Goal: Task Accomplishment & Management: Manage account settings

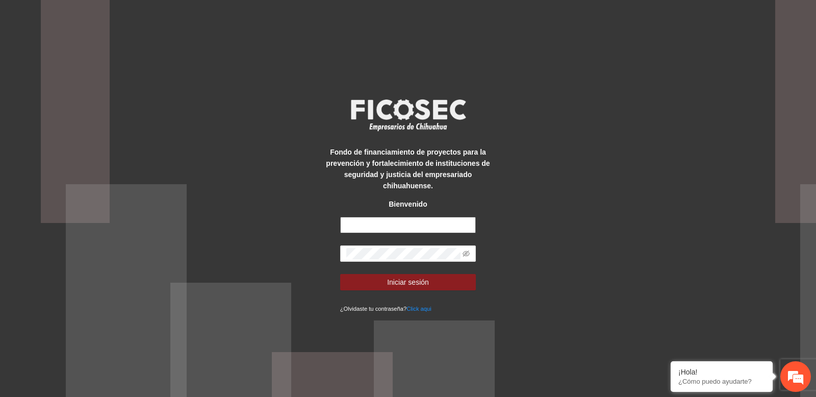
click at [367, 228] on input "text" at bounding box center [408, 225] width 136 height 16
paste input "**********"
type input "**********"
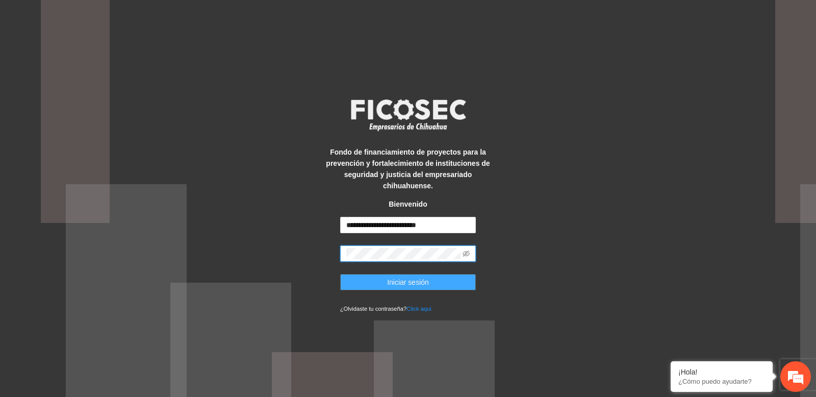
click at [383, 284] on button "Iniciar sesión" at bounding box center [408, 282] width 136 height 16
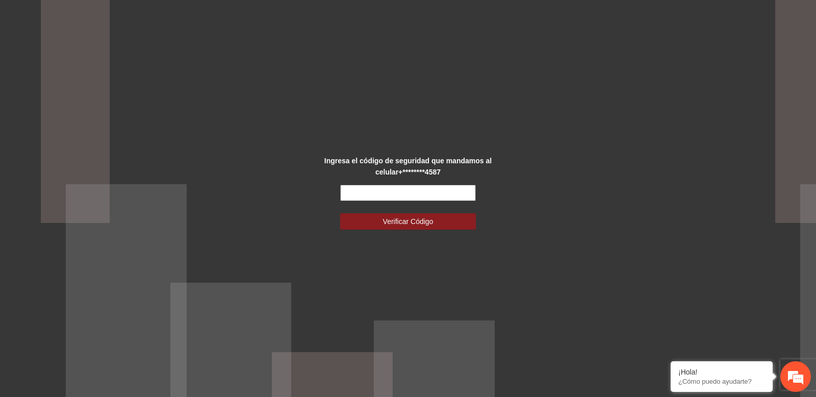
click at [352, 194] on input "text" at bounding box center [408, 193] width 136 height 16
paste input "******"
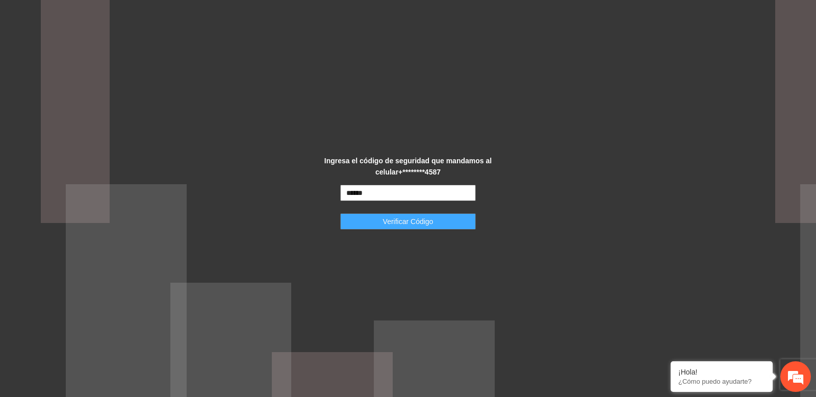
type input "******"
click at [372, 221] on button "Verificar Código" at bounding box center [408, 221] width 136 height 16
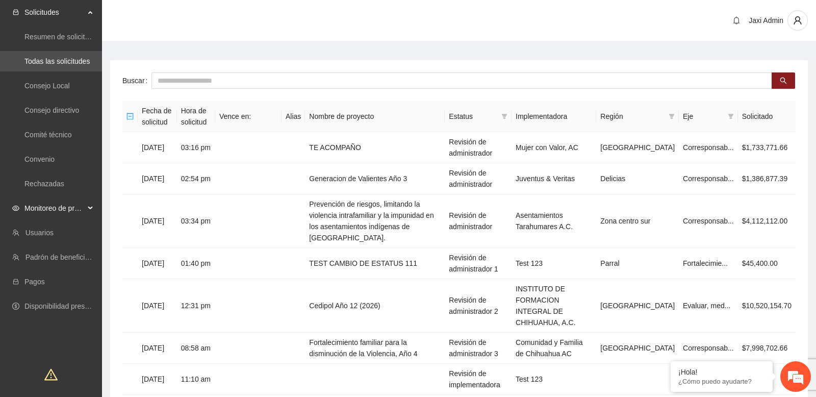
click at [82, 207] on span "Monitoreo de proyectos" at bounding box center [54, 208] width 60 height 20
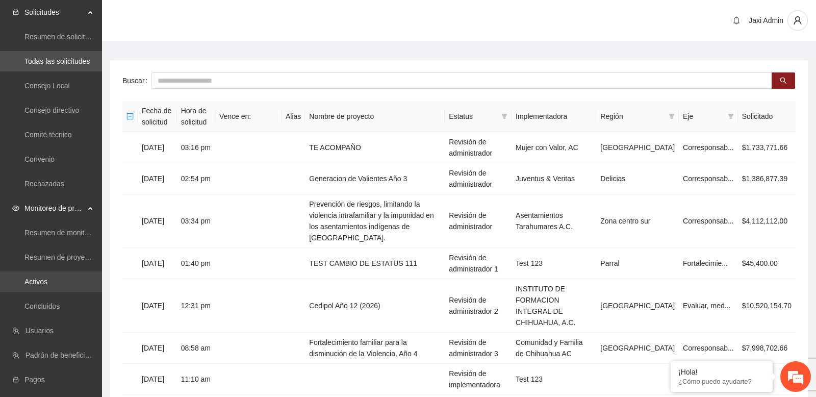
click at [47, 281] on link "Activos" at bounding box center [35, 281] width 23 height 8
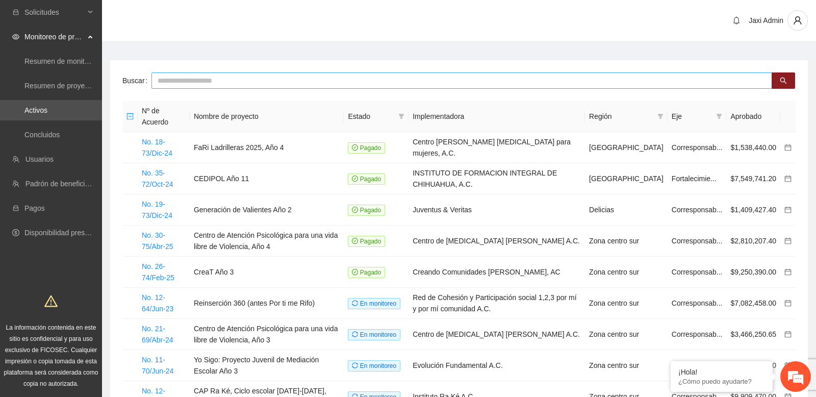
click at [245, 79] on input "text" at bounding box center [461, 80] width 621 height 16
type input "***"
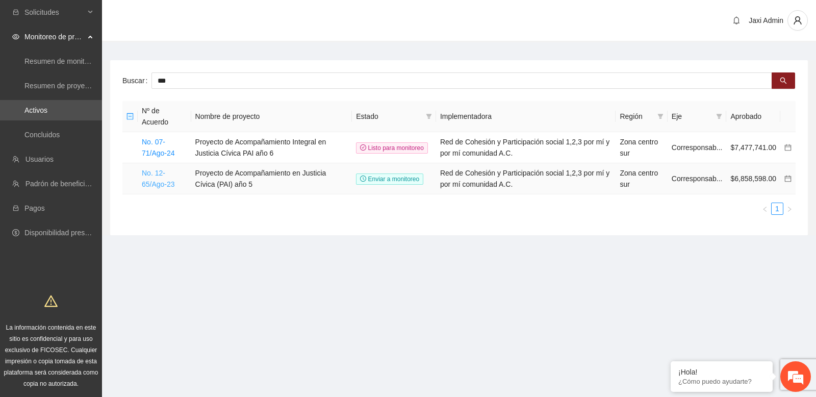
click at [154, 175] on link "No. 12-65/Ago-23" at bounding box center [158, 178] width 33 height 19
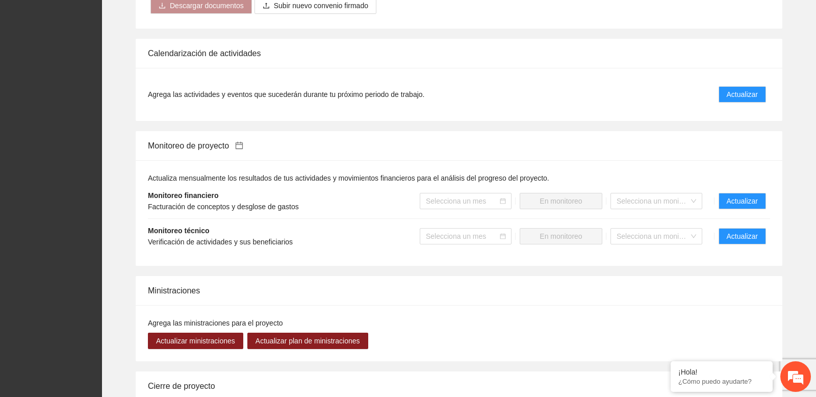
scroll to position [1040, 0]
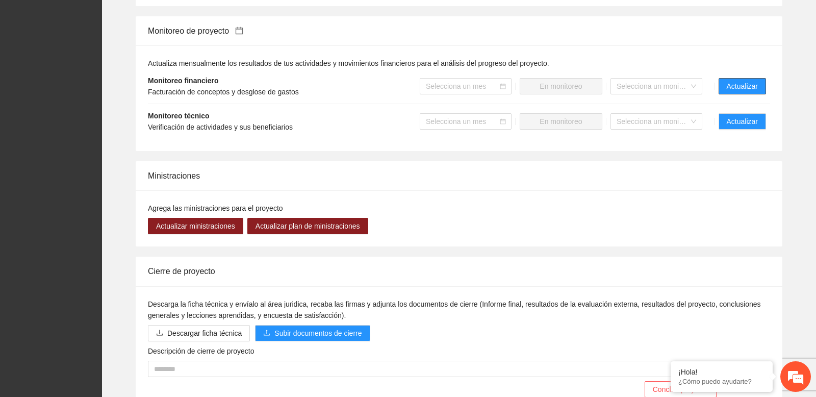
click at [739, 92] on span "Actualizar" at bounding box center [742, 86] width 31 height 11
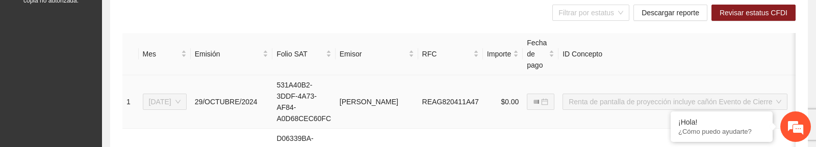
scroll to position [322, 0]
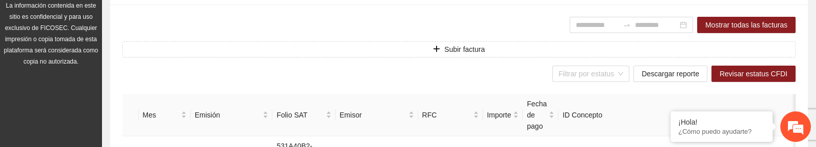
click at [414, 70] on div "Filtrar por estatus Descargar reporte Revisar estatus CFDI" at bounding box center [458, 74] width 673 height 16
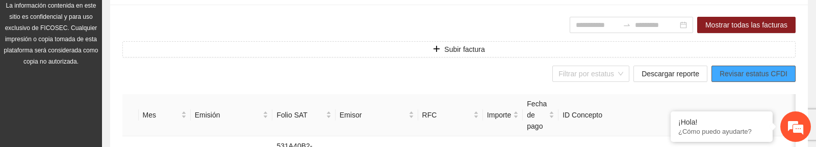
click at [741, 71] on span "Revisar estatus CFDI" at bounding box center [753, 73] width 68 height 11
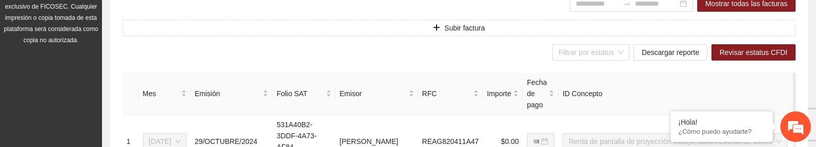
scroll to position [344, 0]
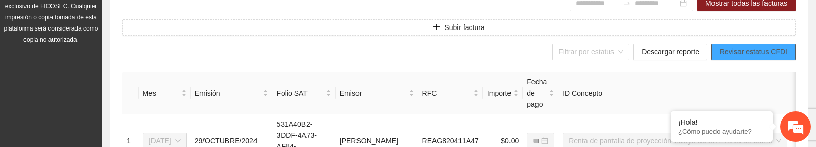
click at [736, 53] on span "Revisar estatus CFDI" at bounding box center [753, 51] width 68 height 11
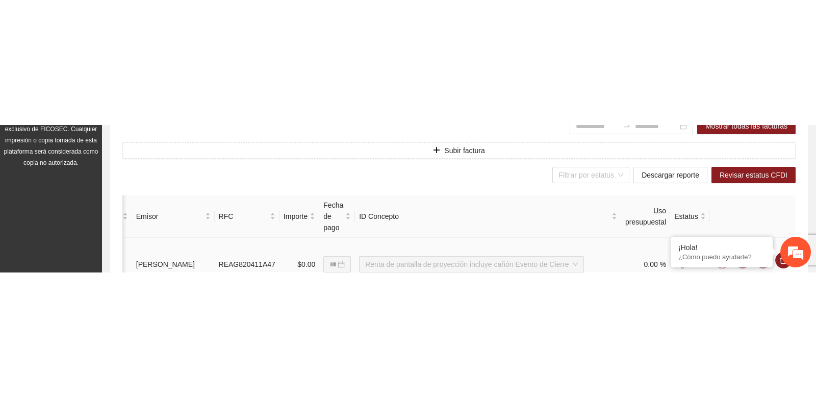
scroll to position [345, 0]
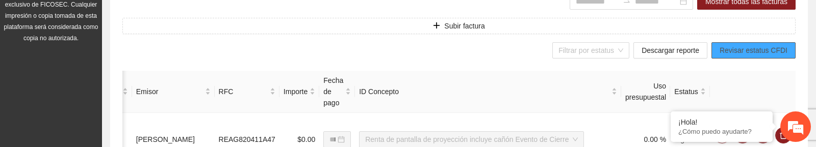
click at [739, 51] on span "Revisar estatus CFDI" at bounding box center [753, 50] width 68 height 11
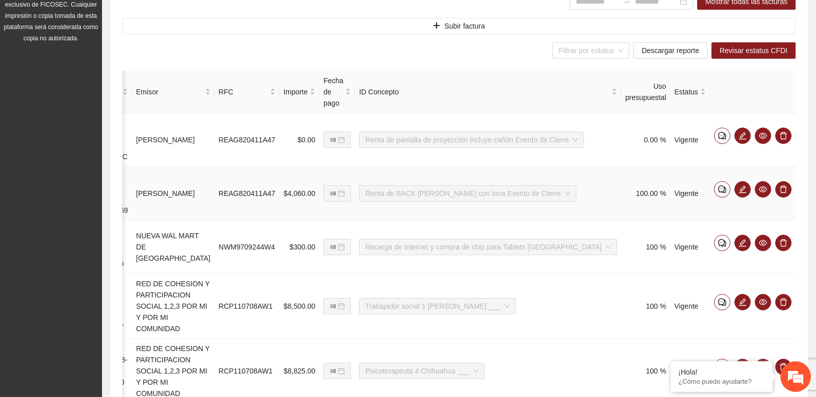
scroll to position [0, 0]
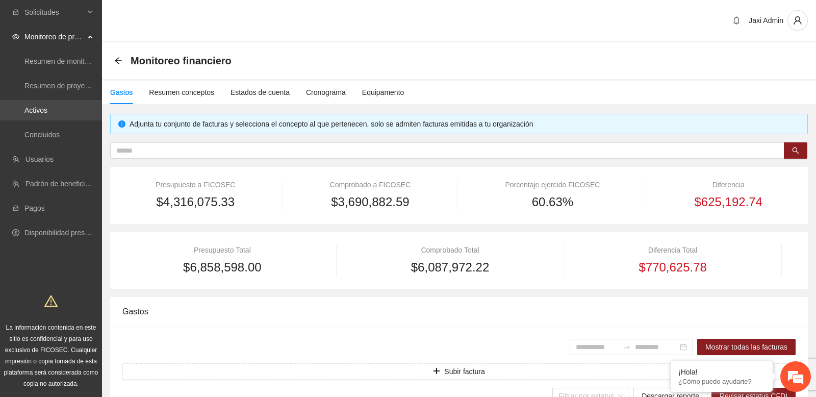
click at [47, 109] on link "Activos" at bounding box center [35, 110] width 23 height 8
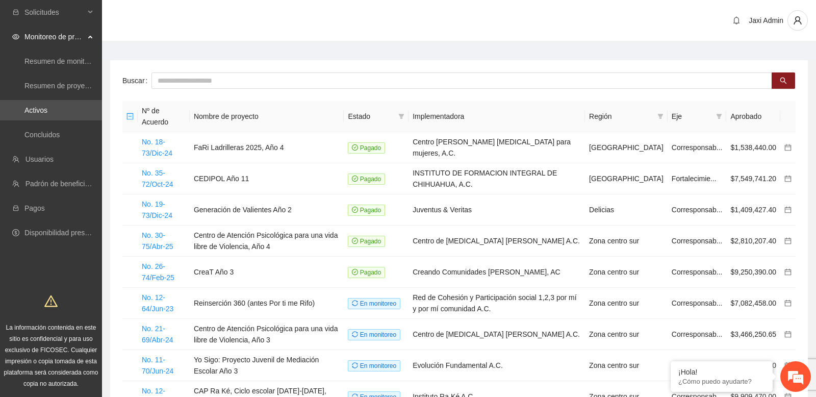
click at [293, 16] on div "Jaxi Admin" at bounding box center [459, 21] width 714 height 42
click at [788, 27] on div at bounding box center [797, 20] width 20 height 20
click at [797, 21] on icon "user" at bounding box center [797, 20] width 8 height 8
click at [760, 64] on span "Cerrar sesión" at bounding box center [768, 59] width 64 height 11
